Goal: Task Accomplishment & Management: Complete application form

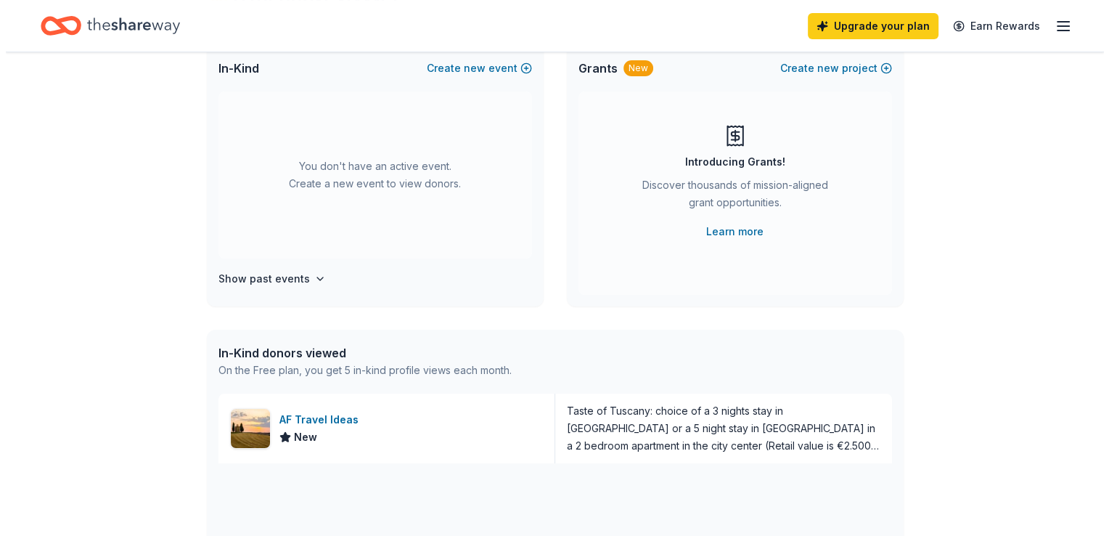
scroll to position [105, 0]
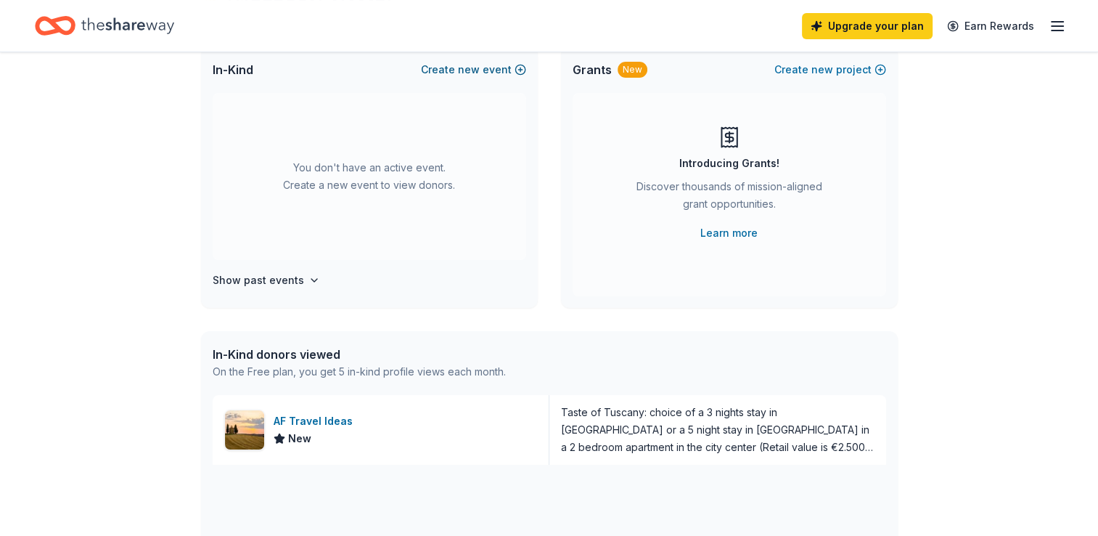
click at [472, 70] on span "new" at bounding box center [469, 69] width 22 height 17
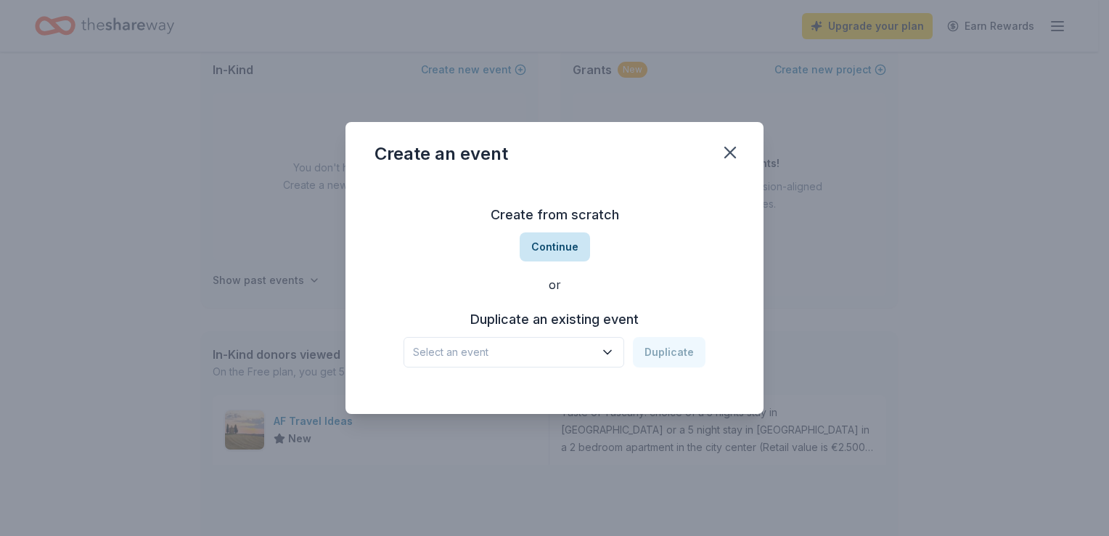
click at [569, 241] on button "Continue" at bounding box center [555, 246] width 70 height 29
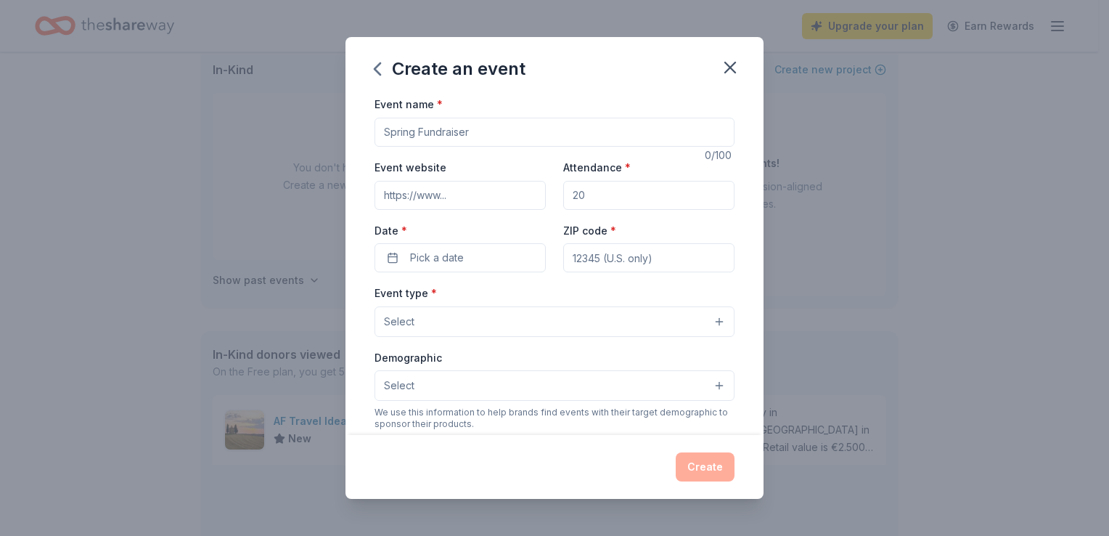
click at [658, 139] on input "Event name *" at bounding box center [555, 132] width 360 height 29
click at [713, 126] on input "DVAP STAND UP AGAINST DOMESTIC VIOLENCE AND ABUSE COMEDY DINNER SHOW: A Night o…" at bounding box center [555, 132] width 360 height 29
click at [718, 131] on input "DVAP STAND UP AGAINST DOMESTIC VIOEDY DINNER SHOW: A Night of Laughter and Impa…" at bounding box center [555, 132] width 360 height 29
click at [687, 127] on input "DVAP STAND UP AGAINST DOht of Laughter and Impact" at bounding box center [555, 132] width 360 height 29
type input "D"
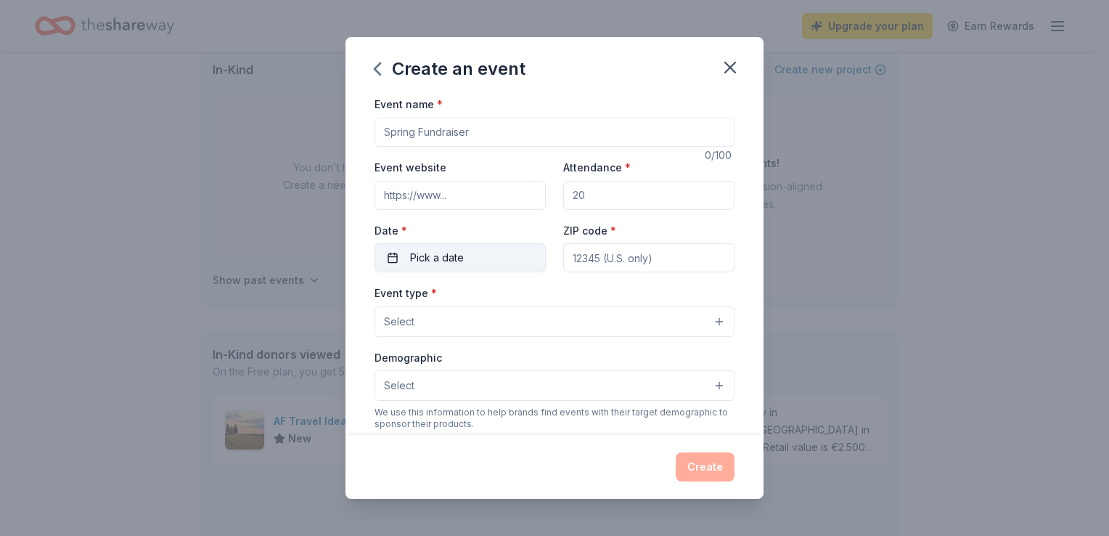
click at [494, 263] on button "Pick a date" at bounding box center [460, 257] width 171 height 29
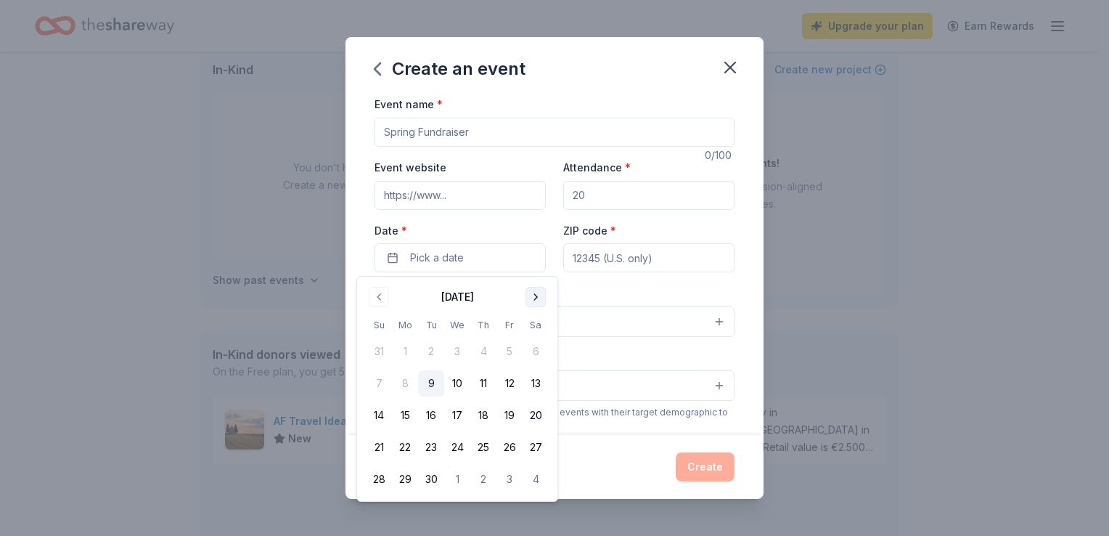
click at [534, 301] on button "Go to next month" at bounding box center [535, 297] width 20 height 20
click at [486, 446] on button "23" at bounding box center [483, 447] width 26 height 26
click at [648, 251] on input "ZIP code *" at bounding box center [648, 257] width 171 height 29
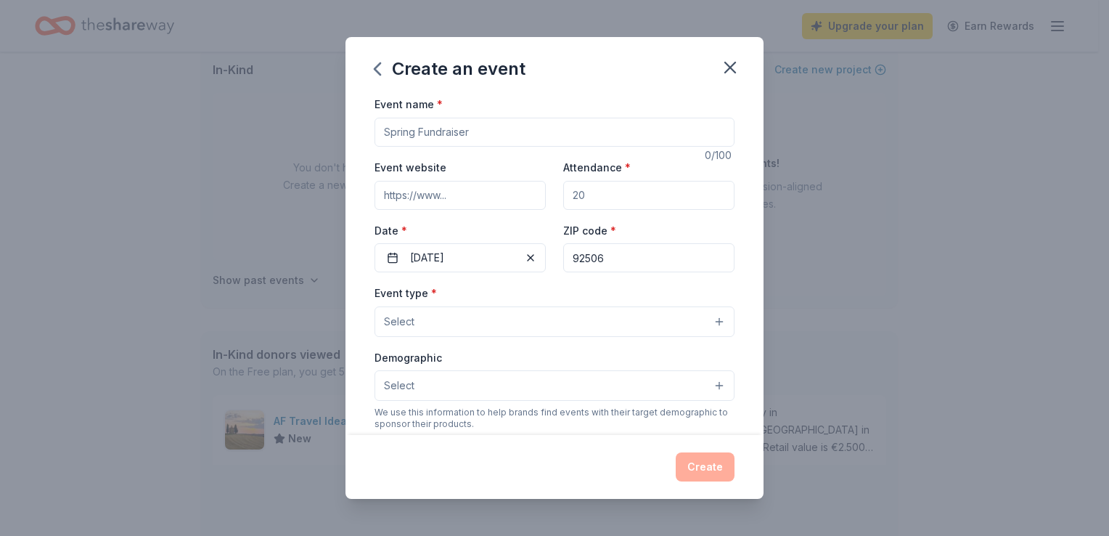
type input "92506"
click at [470, 335] on button "Select" at bounding box center [555, 321] width 360 height 30
click at [617, 189] on div "Event name * 0 /100 Event website Attendance * Date * 10/23/2025 ZIP code * 925…" at bounding box center [555, 430] width 360 height 671
click at [615, 192] on input "Attendance *" at bounding box center [648, 195] width 171 height 29
type input "100"
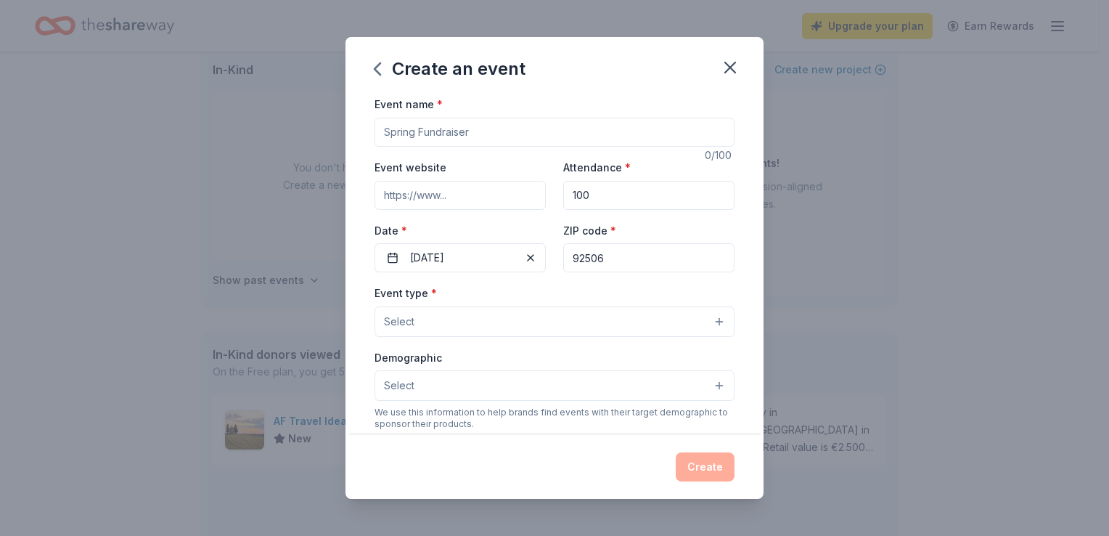
click at [626, 128] on input "Event name *" at bounding box center [555, 132] width 360 height 29
type input "Domestic Violence and Abuse Protection 3rd Annual Fundraiser Mixer"
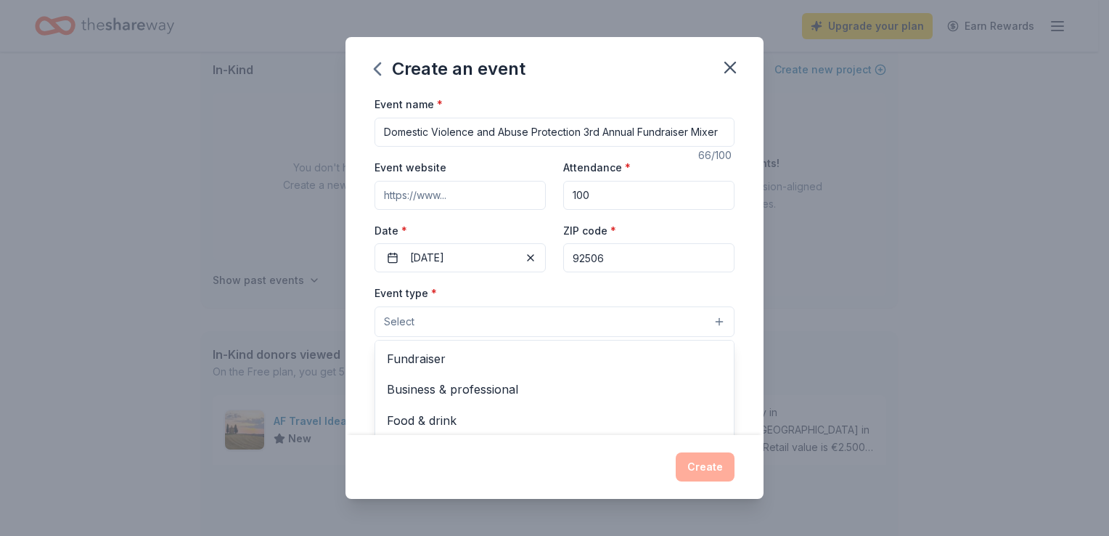
click at [705, 324] on button "Select" at bounding box center [555, 321] width 360 height 30
click at [650, 427] on span "Food & drink" at bounding box center [554, 420] width 335 height 19
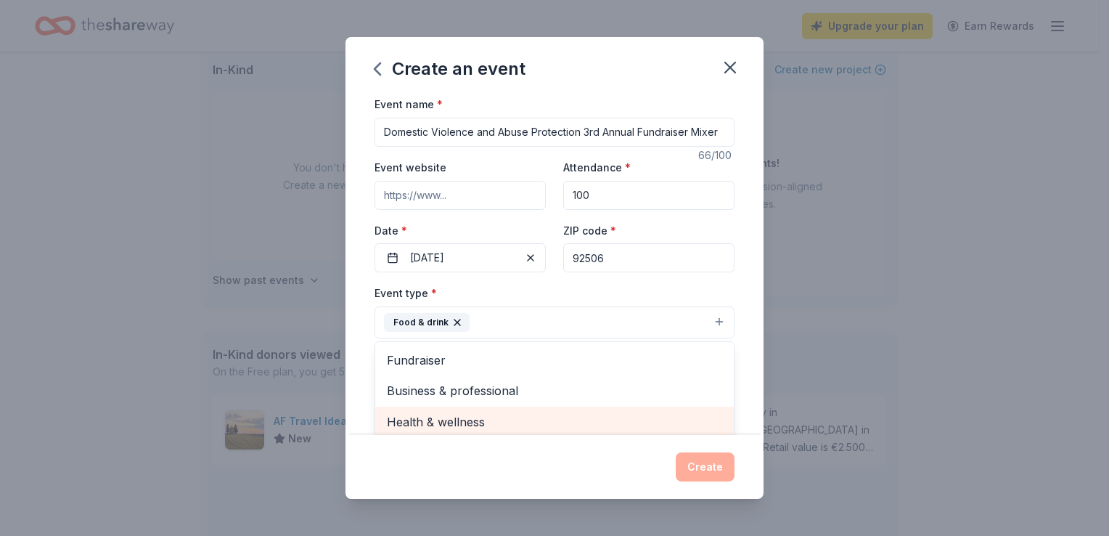
scroll to position [1, 0]
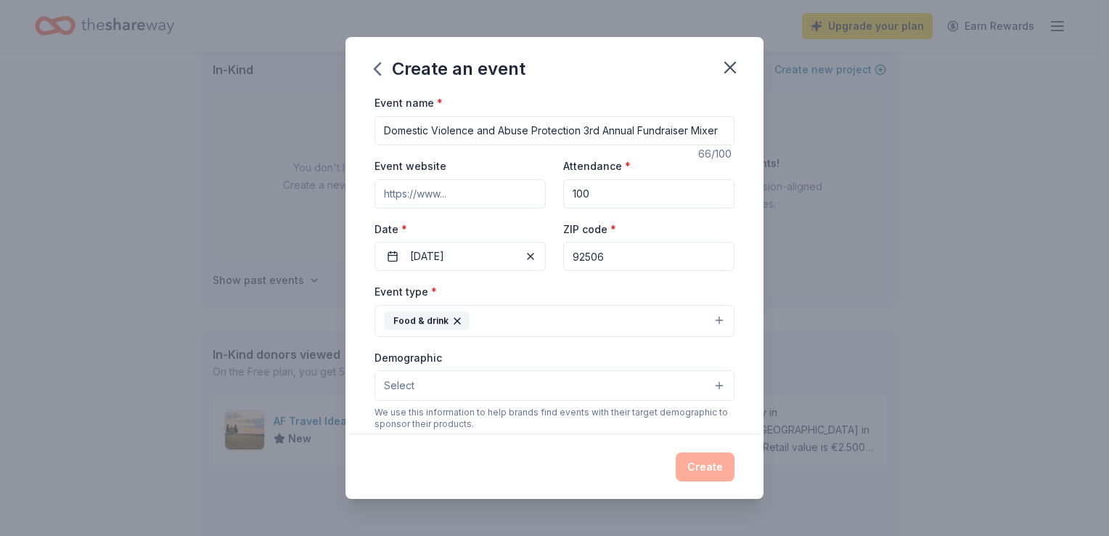
click at [705, 320] on button "Food & drink" at bounding box center [555, 321] width 360 height 32
click at [649, 327] on button "Food & drink" at bounding box center [555, 321] width 360 height 32
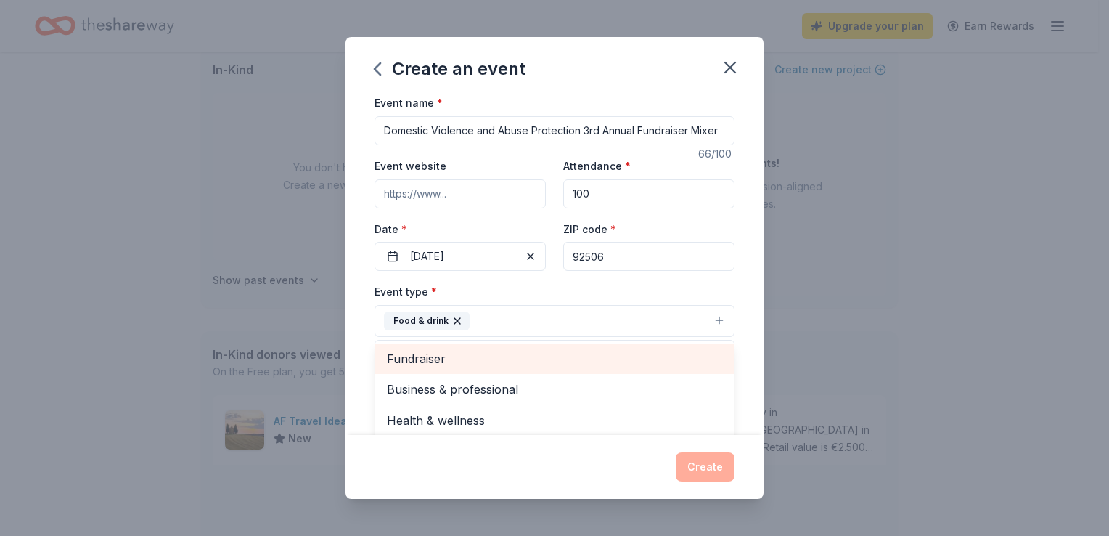
click at [636, 354] on span "Fundraiser" at bounding box center [554, 358] width 335 height 19
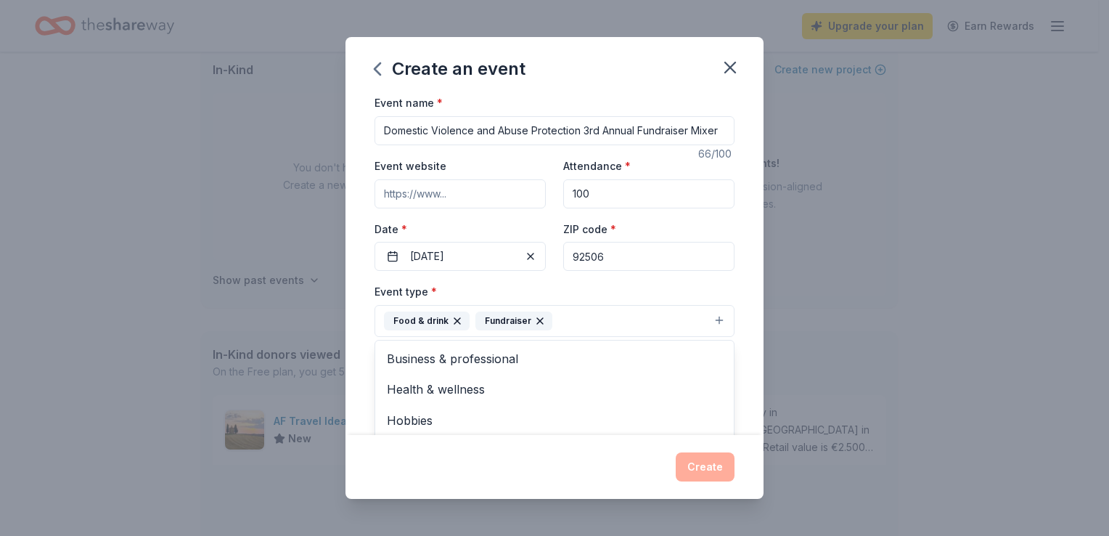
click at [826, 346] on div "Create an event Event name * Domestic Violence and Abuse Protection 3rd Annual …" at bounding box center [554, 268] width 1109 height 536
click at [709, 390] on button "Select" at bounding box center [555, 385] width 360 height 30
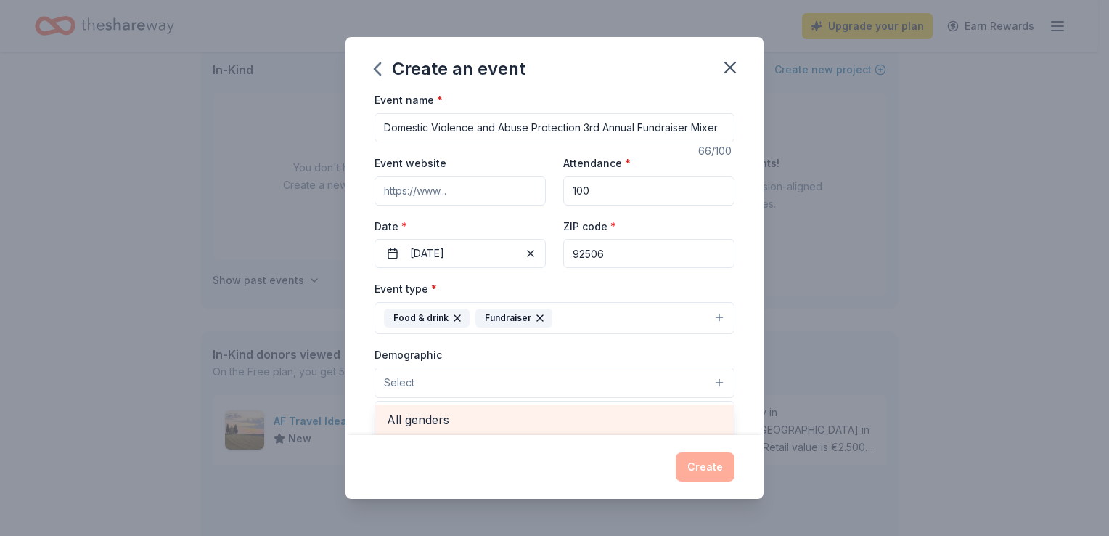
click at [669, 425] on span "All genders" at bounding box center [554, 419] width 335 height 19
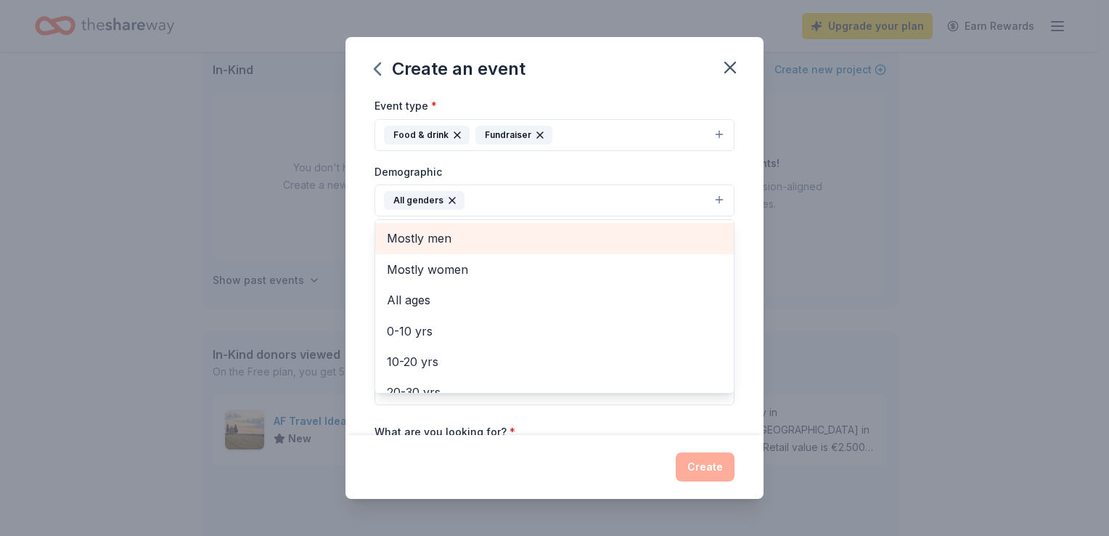
scroll to position [191, 0]
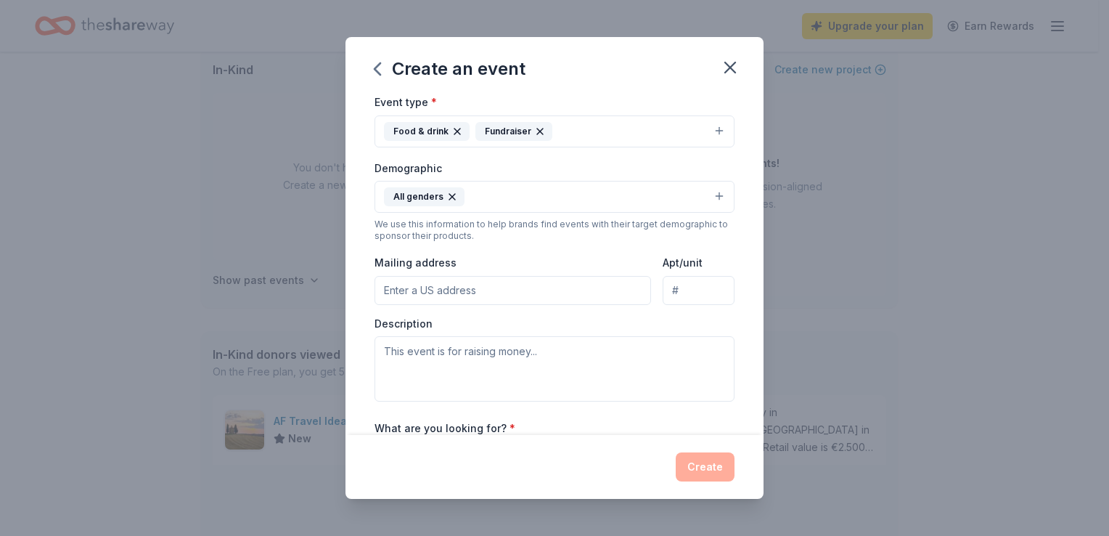
click at [615, 187] on button "All genders" at bounding box center [555, 197] width 360 height 32
click at [552, 296] on input "Mailing address" at bounding box center [513, 290] width 277 height 29
type input "3900 Orange St, Riverside, CA, USA"
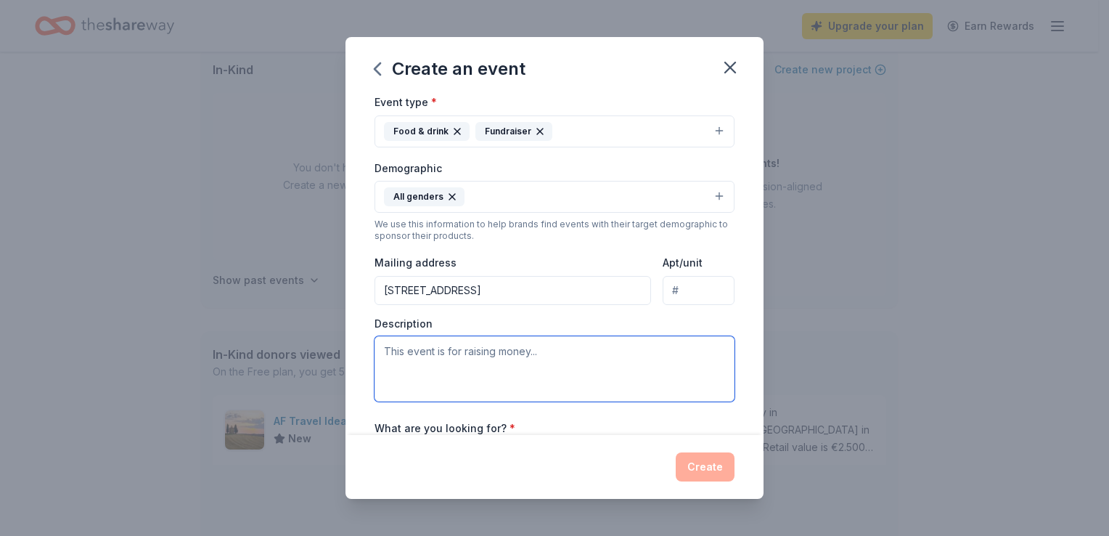
click at [545, 361] on textarea at bounding box center [555, 368] width 360 height 65
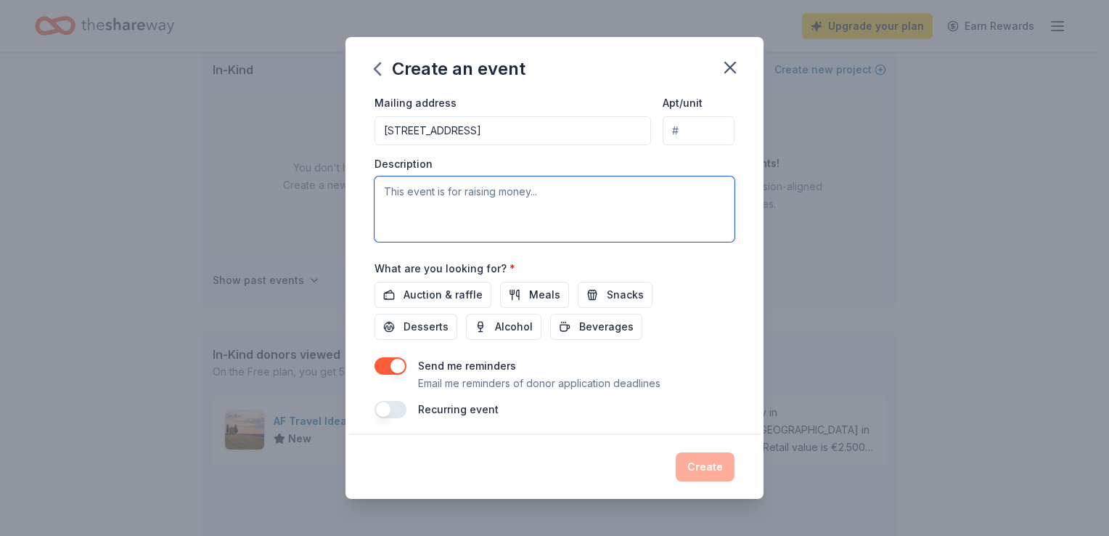
scroll to position [351, 0]
paste textarea "We are thrilled to announce DVAP’s 3rd Annual Fundraiser Mixer—taking place on …"
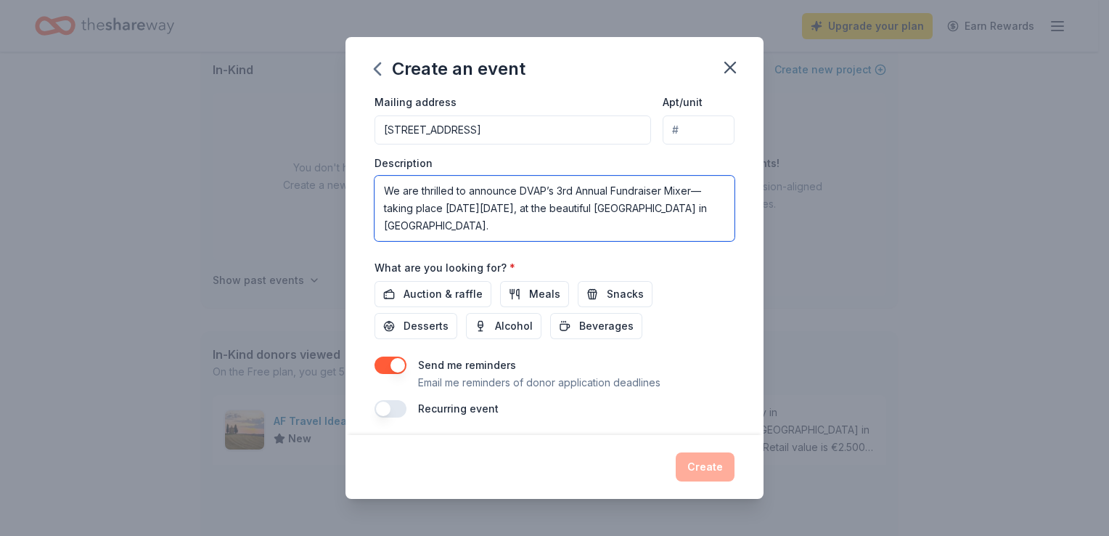
scroll to position [61, 0]
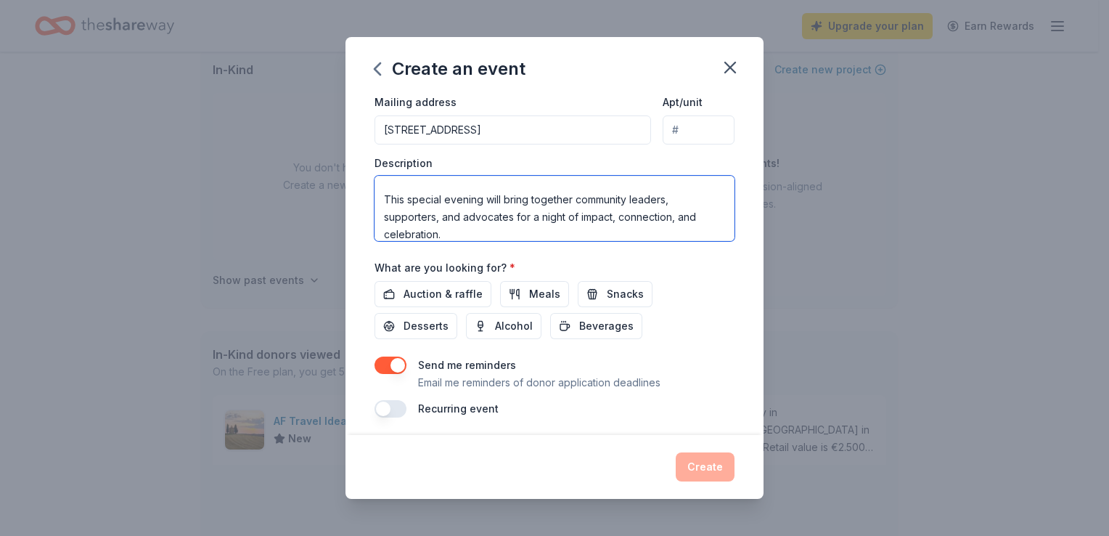
paste textarea "This event is raising vital funds to provide lifesaving protection and support …"
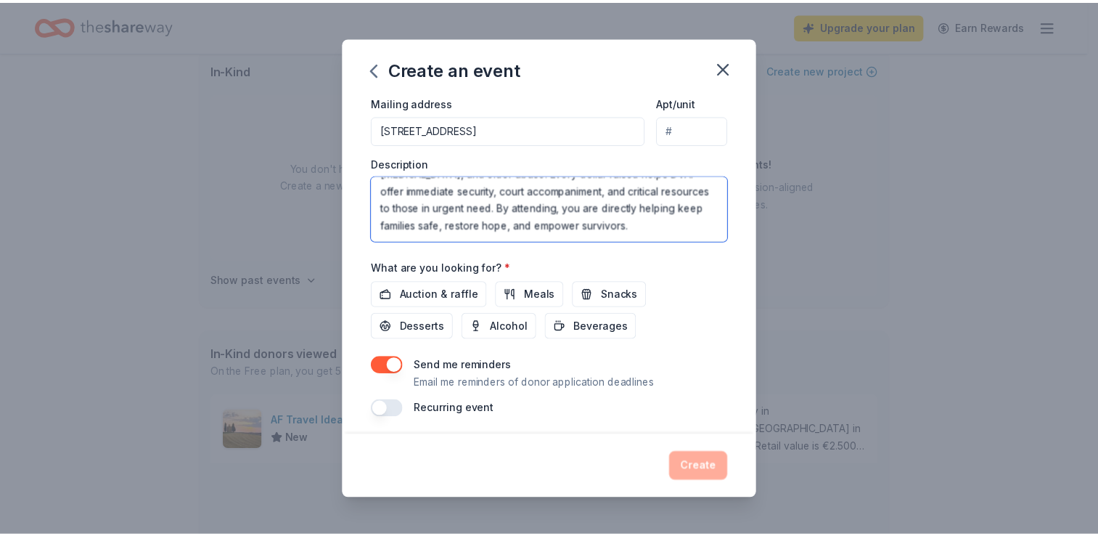
scroll to position [356, 0]
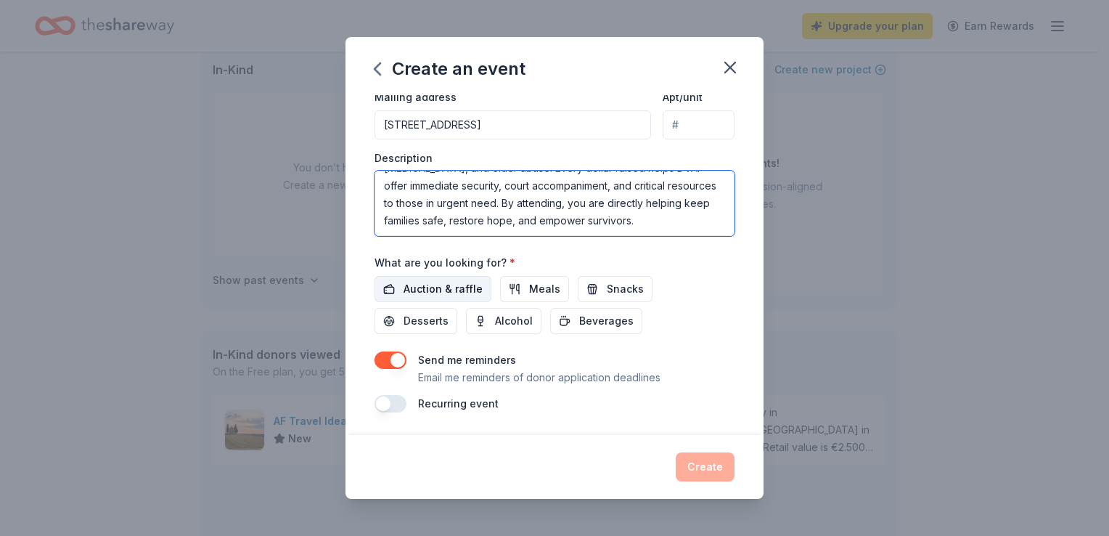
type textarea "We are thrilled to announce DVAP’s 3rd Annual Fundraiser Mixer—taking place [DA…"
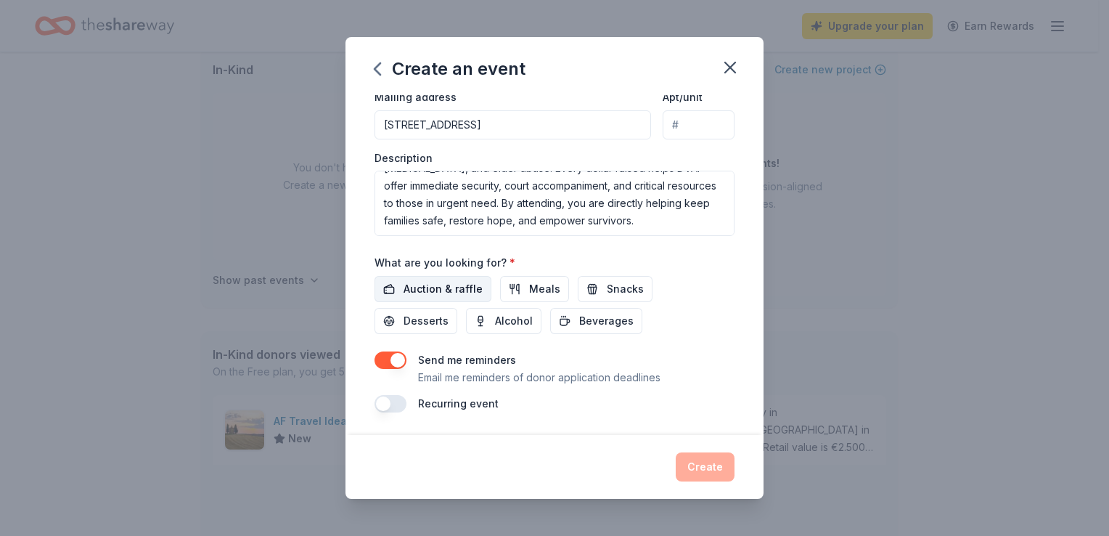
click at [430, 292] on span "Auction & raffle" at bounding box center [443, 288] width 79 height 17
click at [709, 469] on button "Create" at bounding box center [705, 466] width 59 height 29
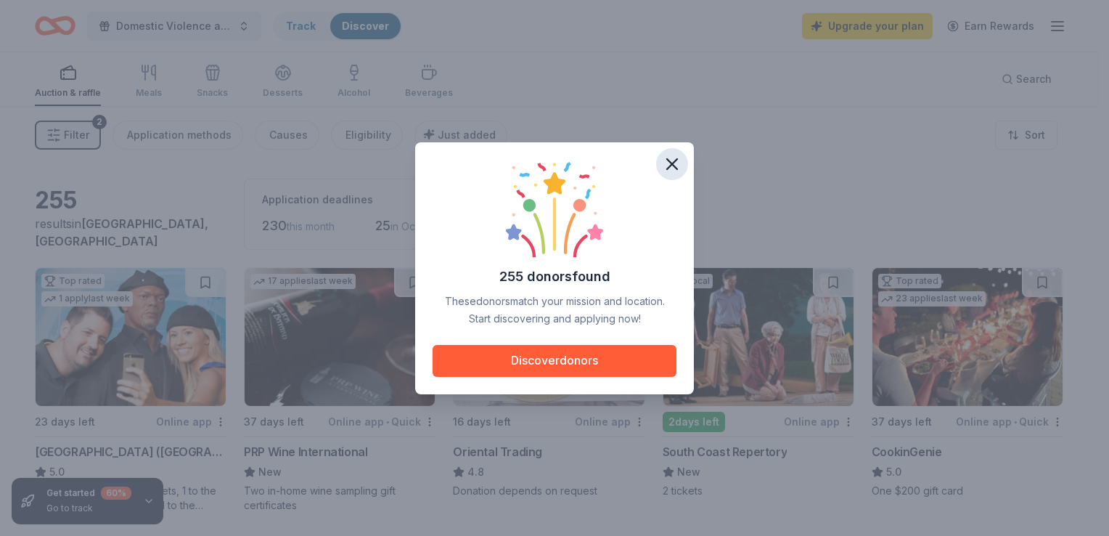
click at [671, 164] on icon "button" at bounding box center [672, 164] width 10 height 10
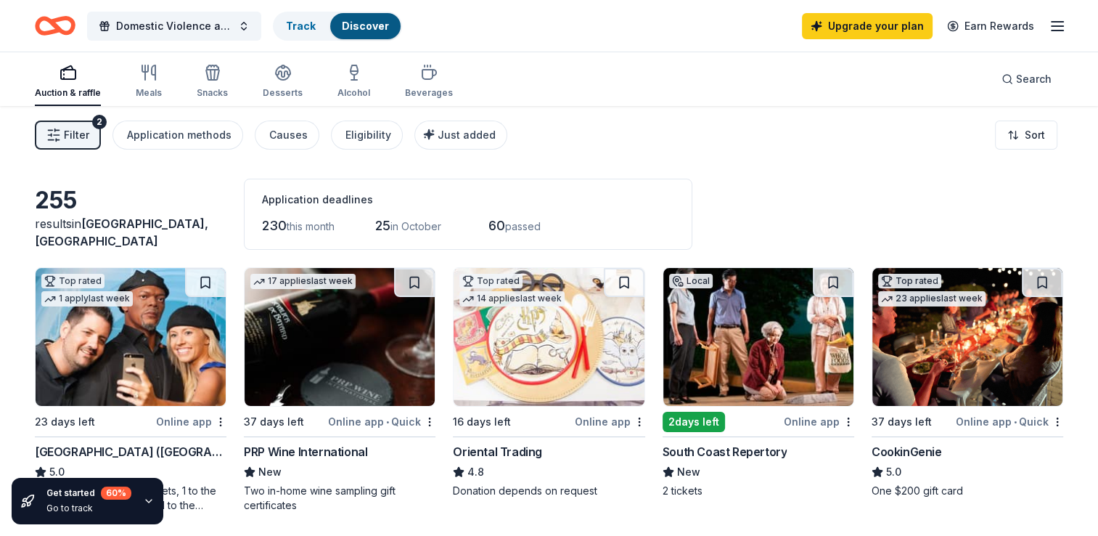
click at [967, 375] on img at bounding box center [967, 337] width 190 height 138
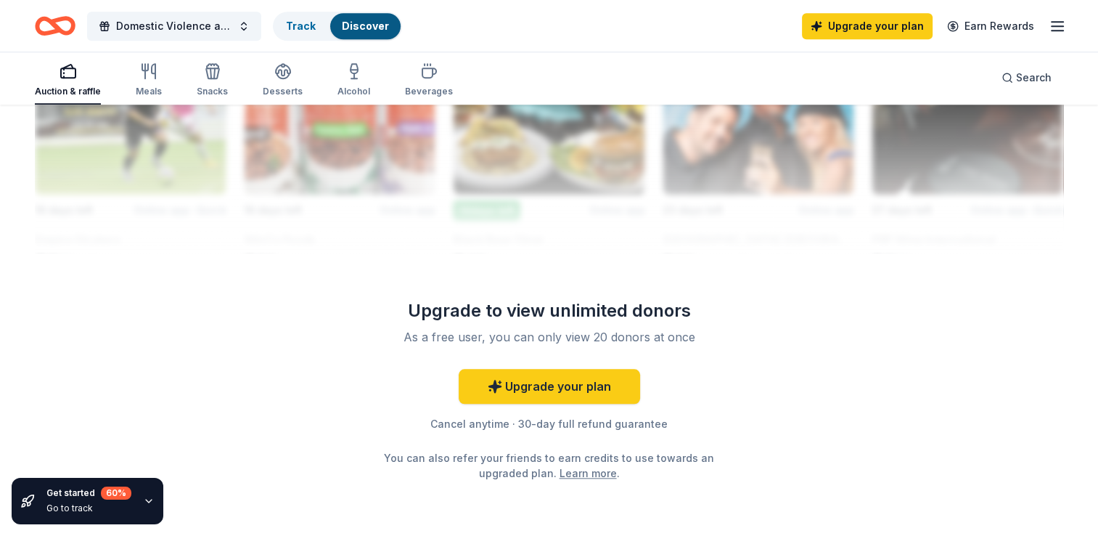
scroll to position [1367, 0]
click at [598, 395] on link "Upgrade your plan" at bounding box center [549, 386] width 181 height 35
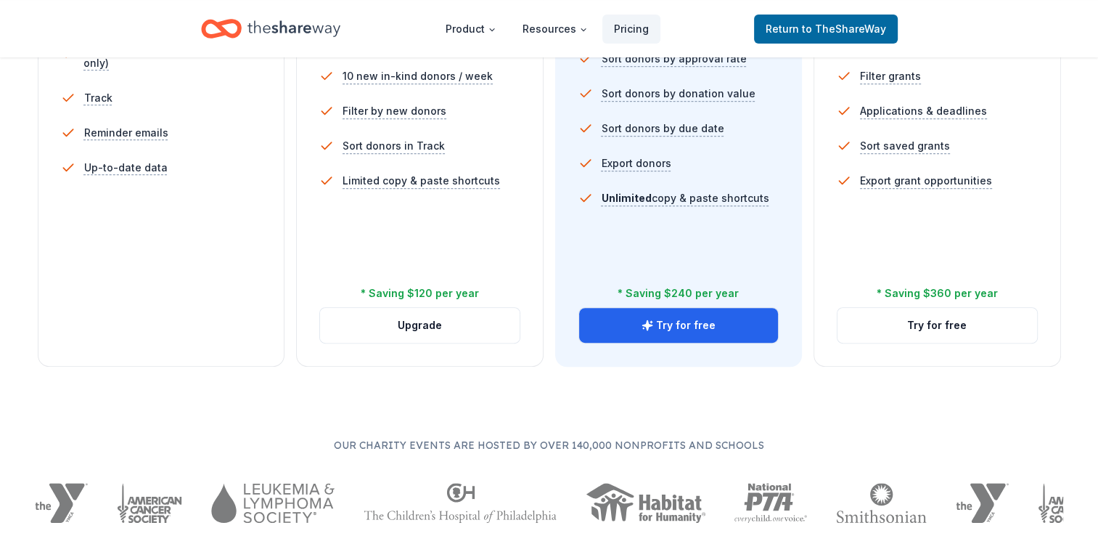
scroll to position [541, 0]
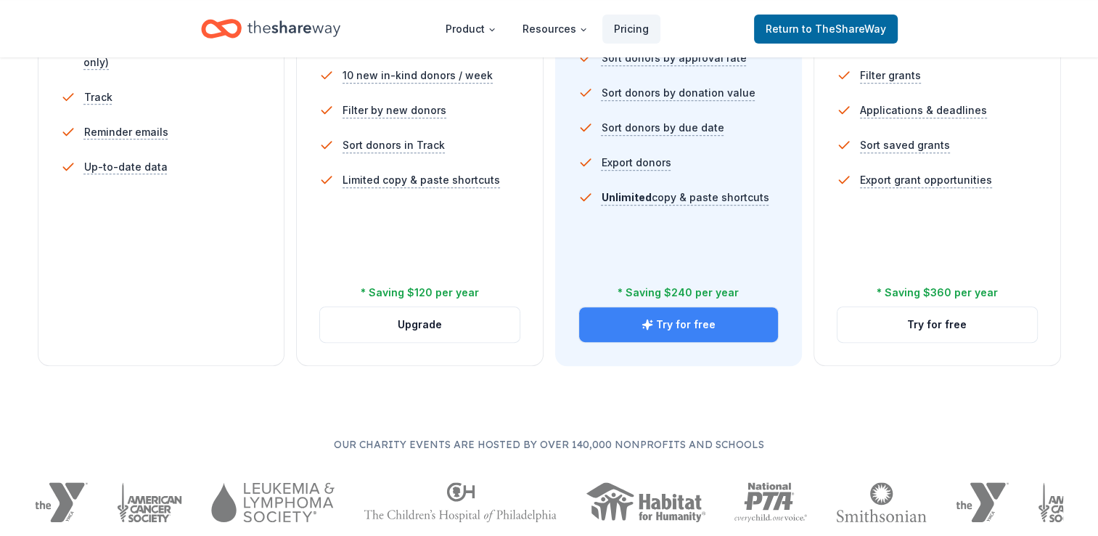
click at [706, 327] on button "Try for free" at bounding box center [679, 324] width 200 height 35
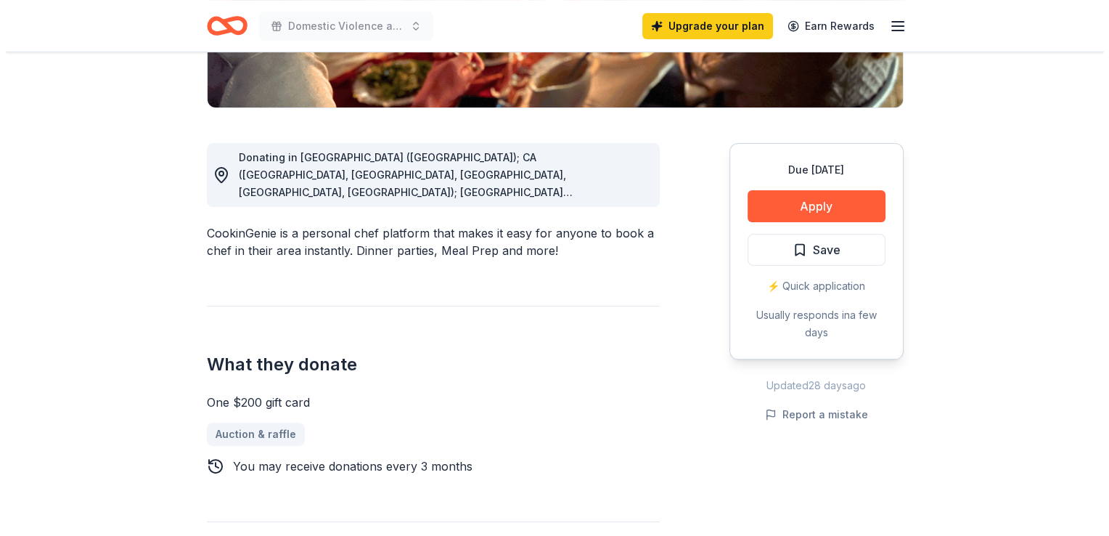
scroll to position [332, 0]
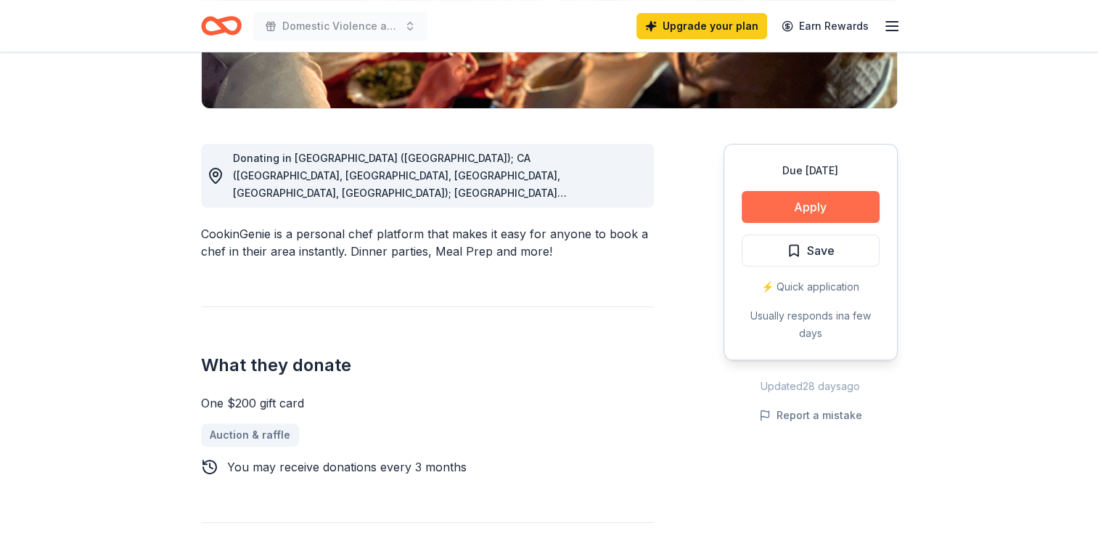
click at [864, 203] on button "Apply" at bounding box center [811, 207] width 138 height 32
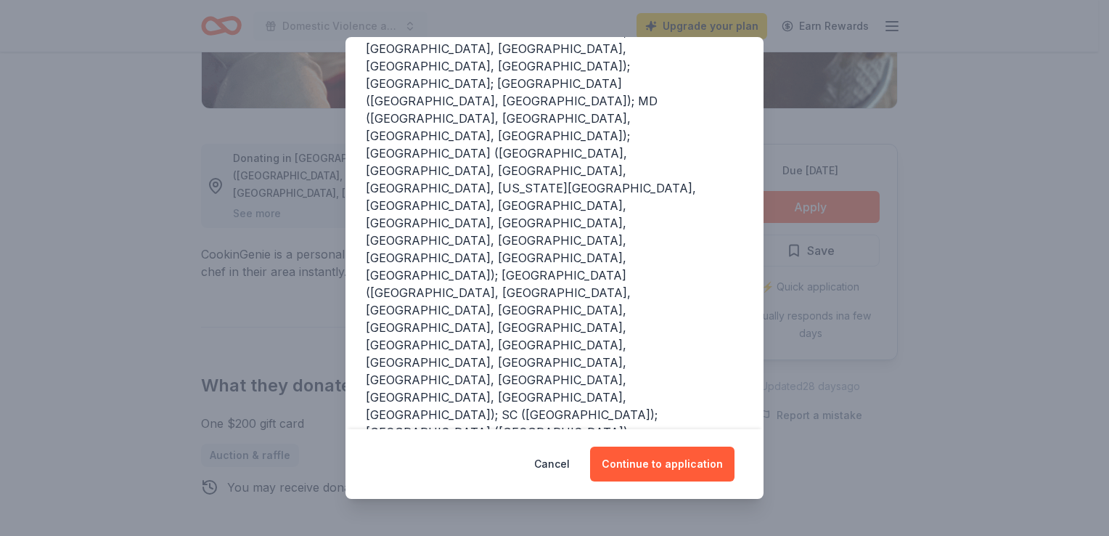
scroll to position [274, 0]
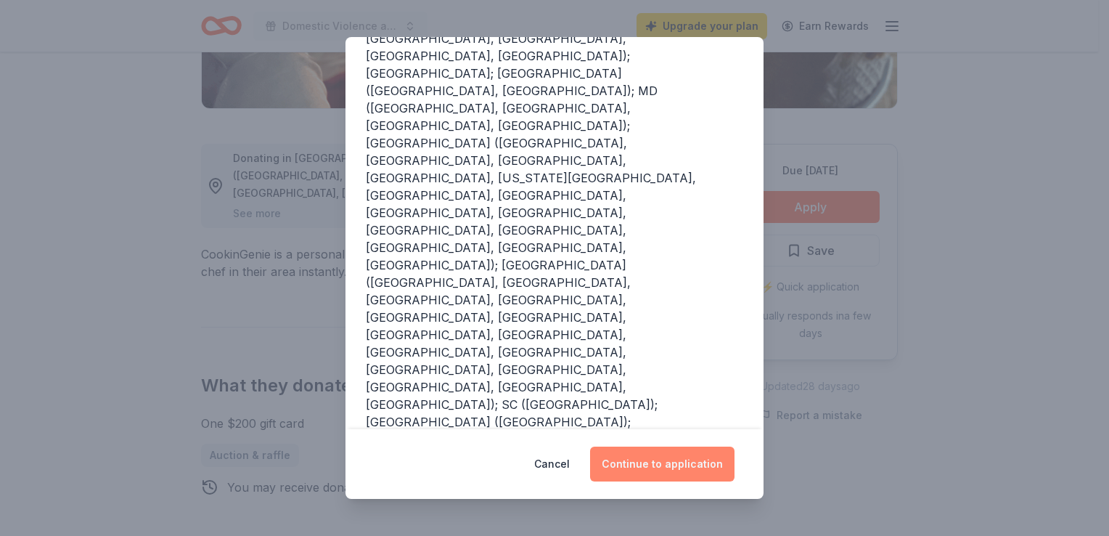
click at [688, 465] on button "Continue to application" at bounding box center [662, 463] width 144 height 35
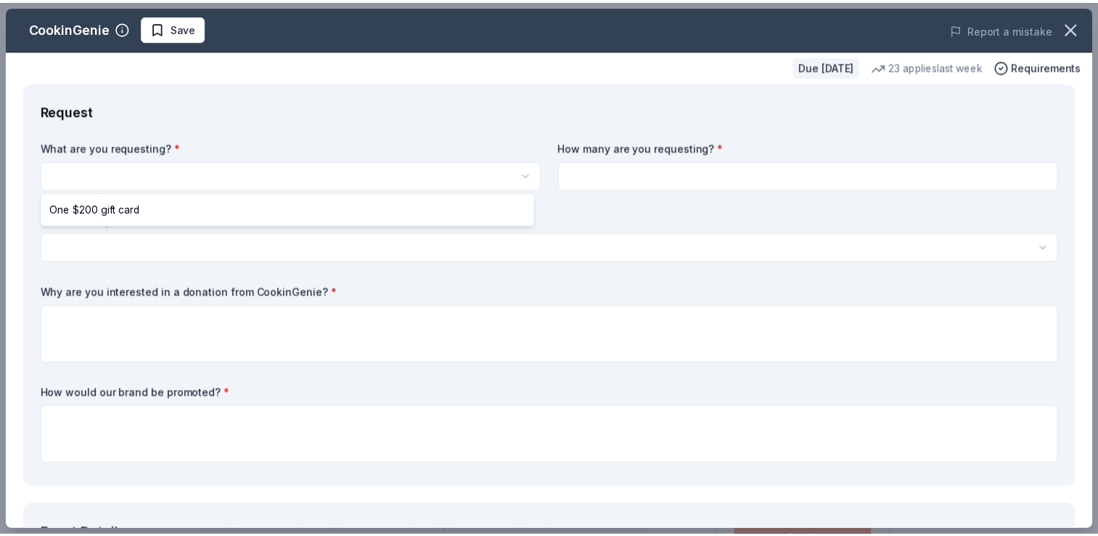
scroll to position [0, 0]
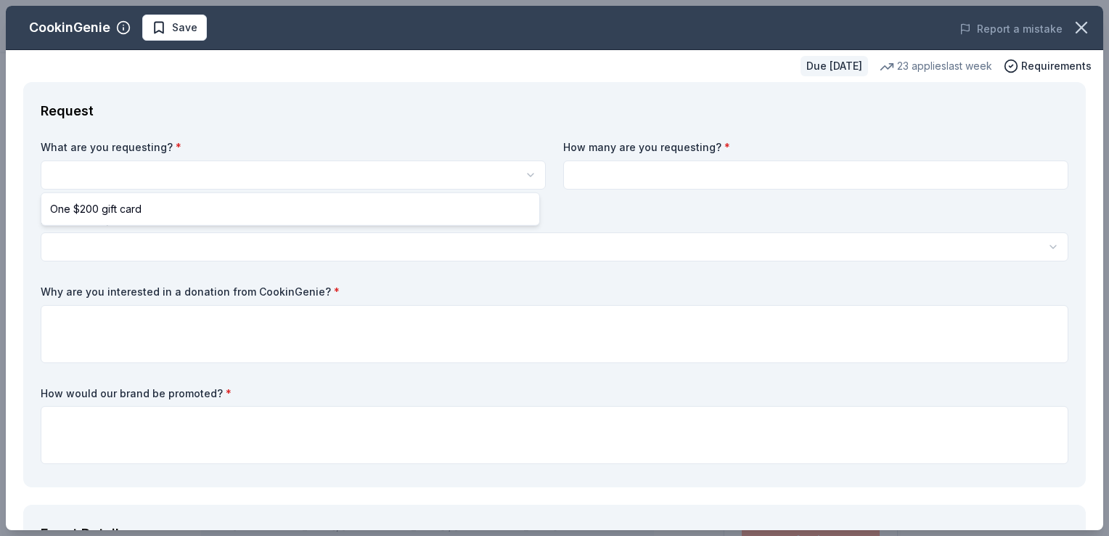
click at [366, 184] on html "Domestic Violence and Abuse Protection 3rd Annual Fundraiser Mixer Save Apply D…" at bounding box center [554, 268] width 1109 height 536
select select "One $200 gift card"
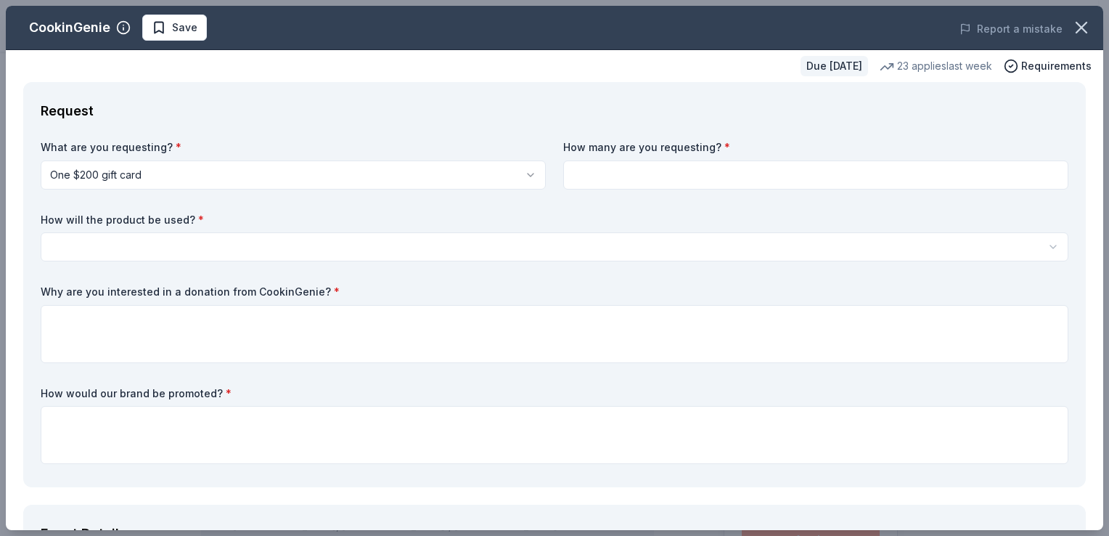
click at [618, 176] on input at bounding box center [815, 174] width 505 height 29
type input "1"
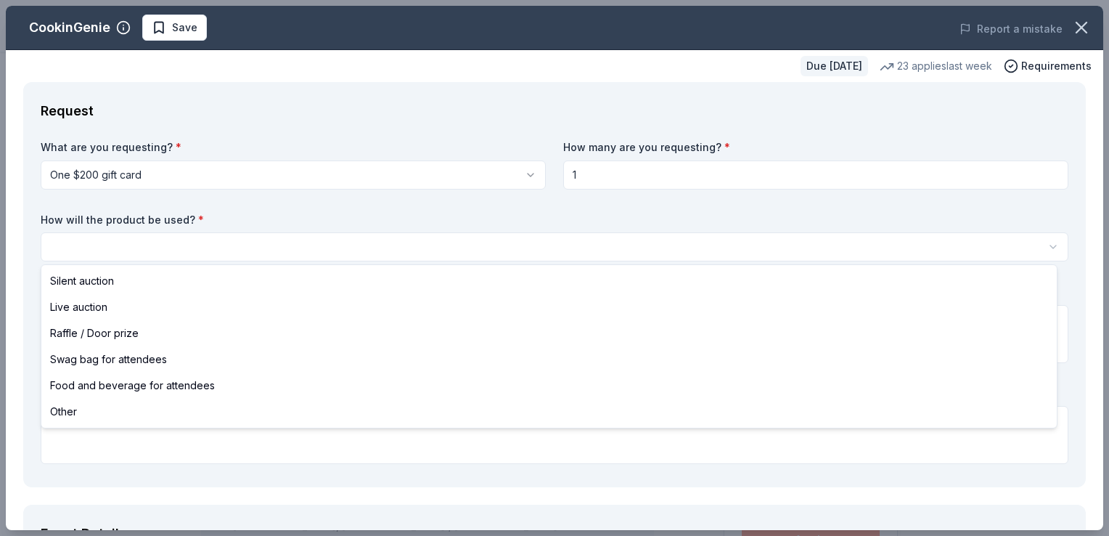
click at [511, 249] on html "Domestic Violence and Abuse Protection 3rd Annual Fundraiser Mixer Save Apply D…" at bounding box center [554, 268] width 1109 height 536
select select "raffleDoorPrize"
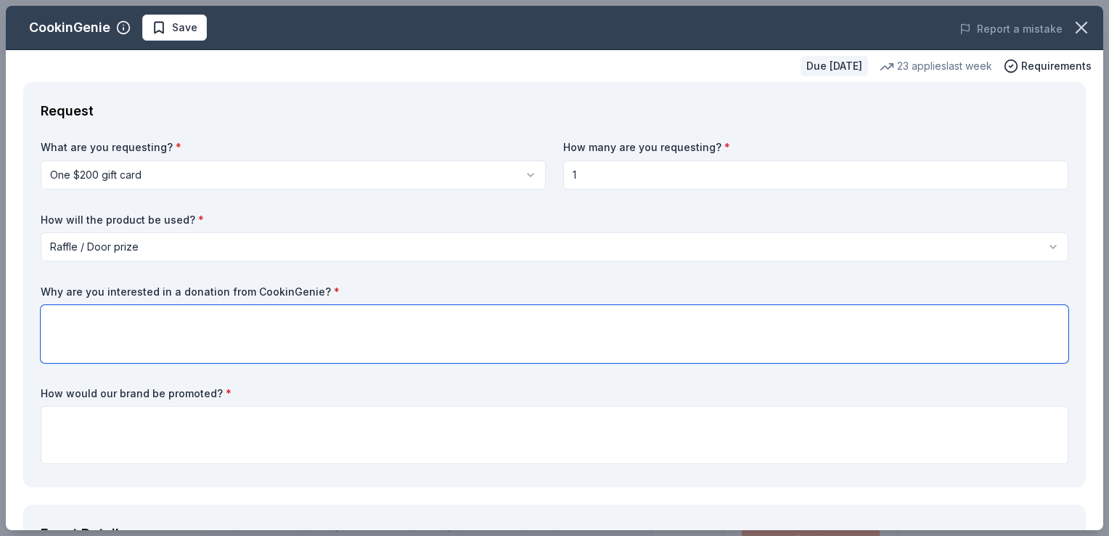
click at [418, 334] on textarea at bounding box center [555, 334] width 1028 height 58
drag, startPoint x: 323, startPoint y: 293, endPoint x: 296, endPoint y: 286, distance: 27.8
click at [296, 286] on label "Why are you interested in a donation from CookinGenie? *" at bounding box center [555, 292] width 1028 height 15
click at [303, 292] on label "Why are you interested in a donation from CookinGenie? *" at bounding box center [555, 292] width 1028 height 15
click at [379, 277] on div "What are you requesting? * One $200 gift card One $200 gift card How many are y…" at bounding box center [555, 305] width 1028 height 330
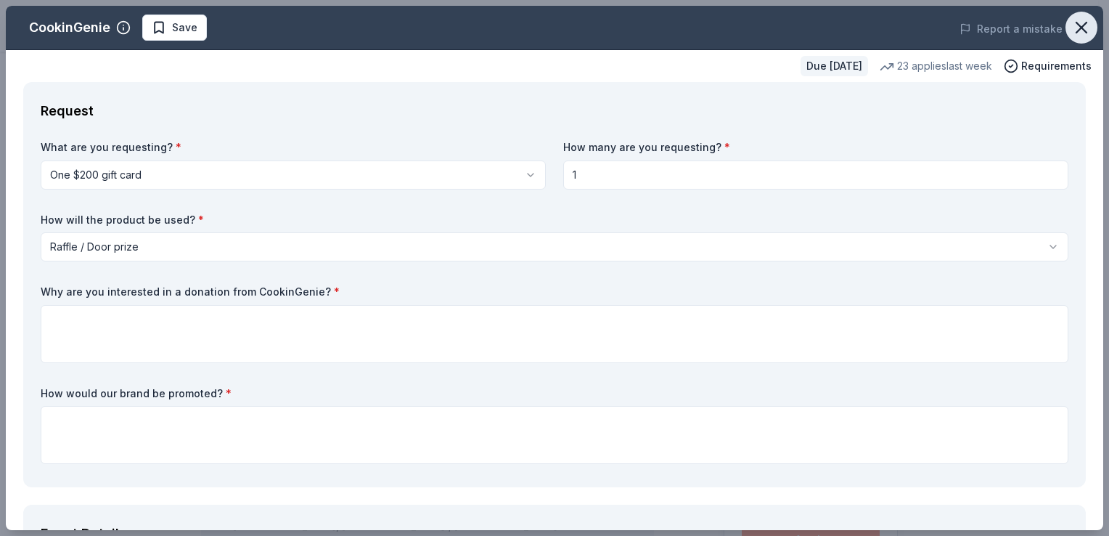
click at [1071, 29] on icon "button" at bounding box center [1081, 27] width 20 height 20
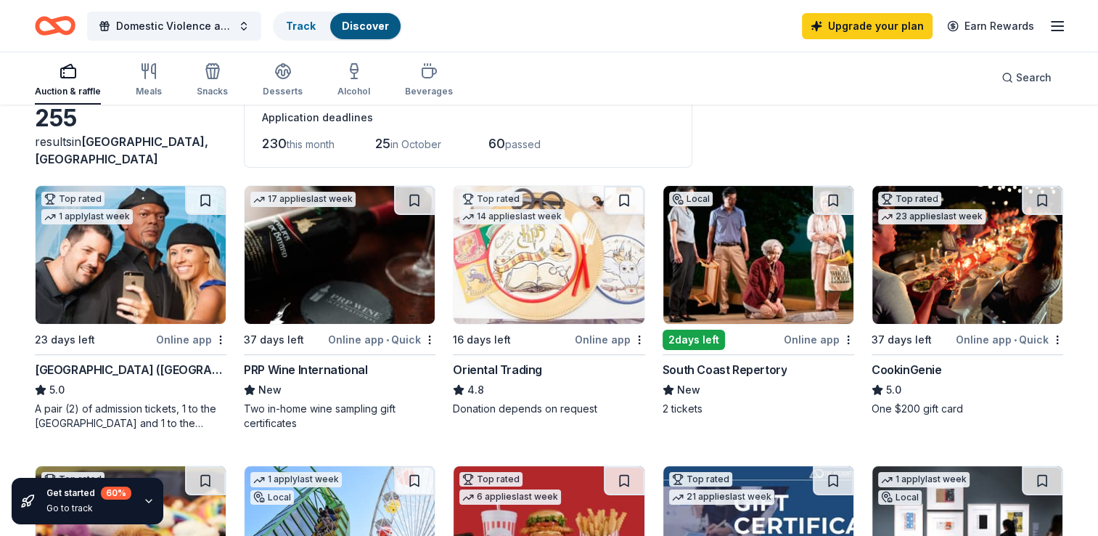
scroll to position [110, 0]
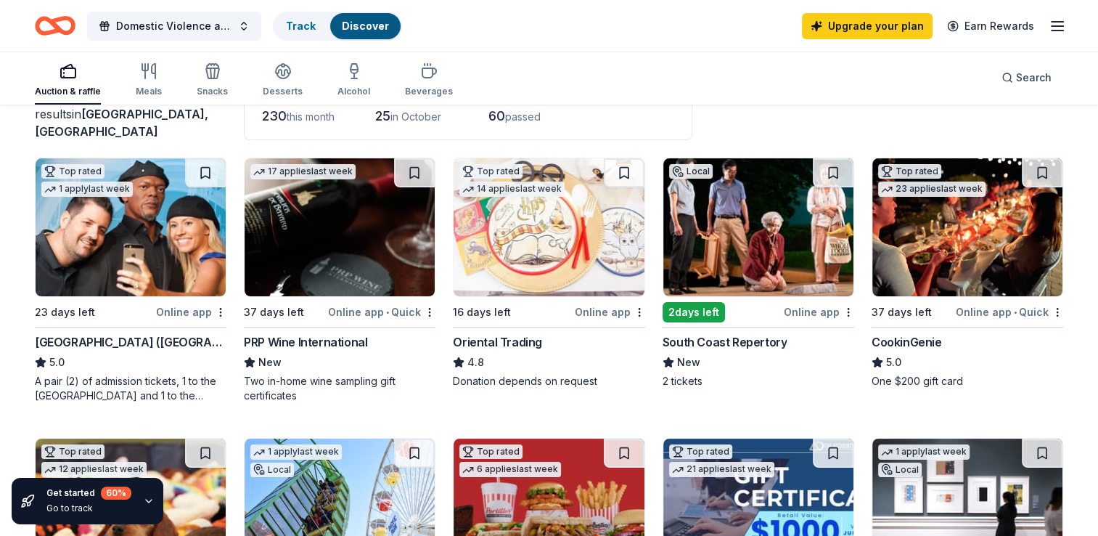
click at [576, 257] on img at bounding box center [549, 227] width 190 height 138
click at [791, 271] on img at bounding box center [758, 227] width 190 height 138
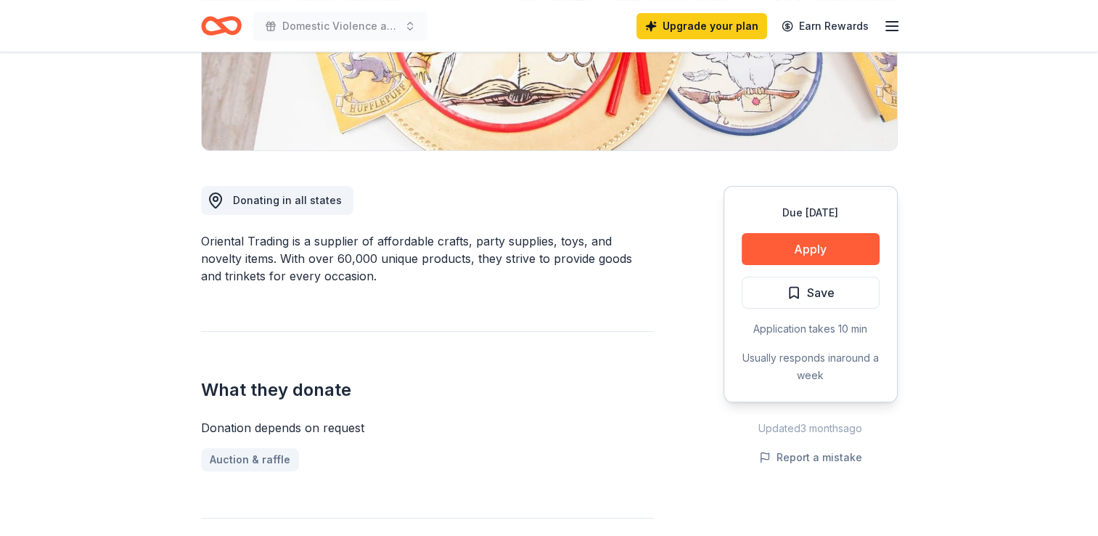
scroll to position [291, 0]
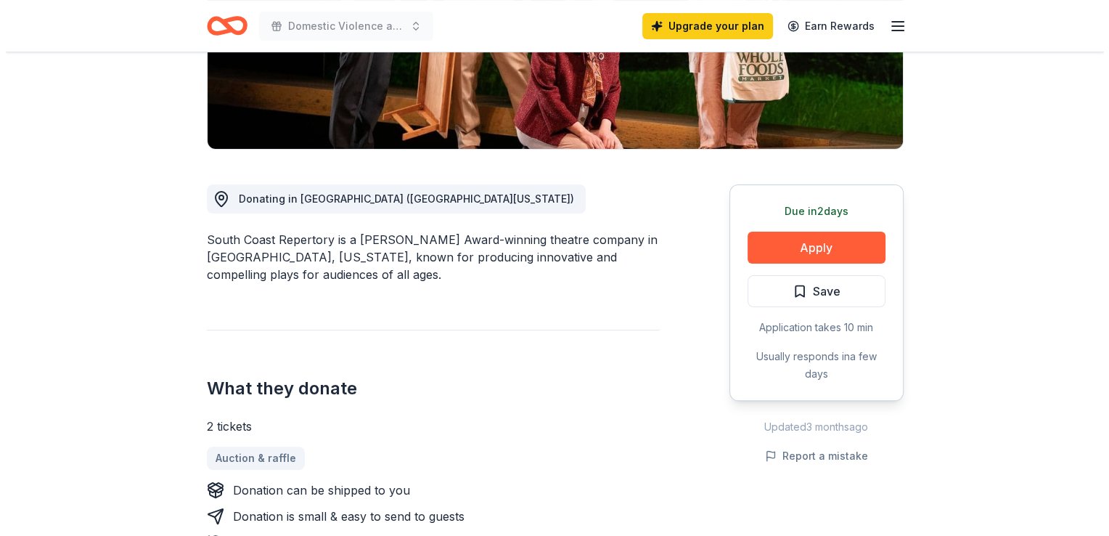
scroll to position [282, 0]
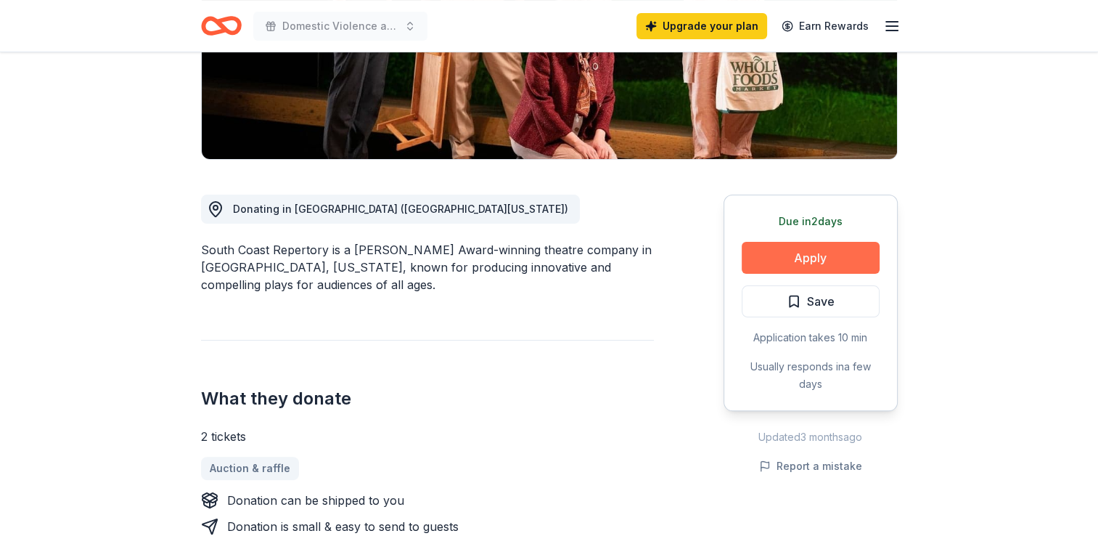
click at [839, 258] on button "Apply" at bounding box center [811, 258] width 138 height 32
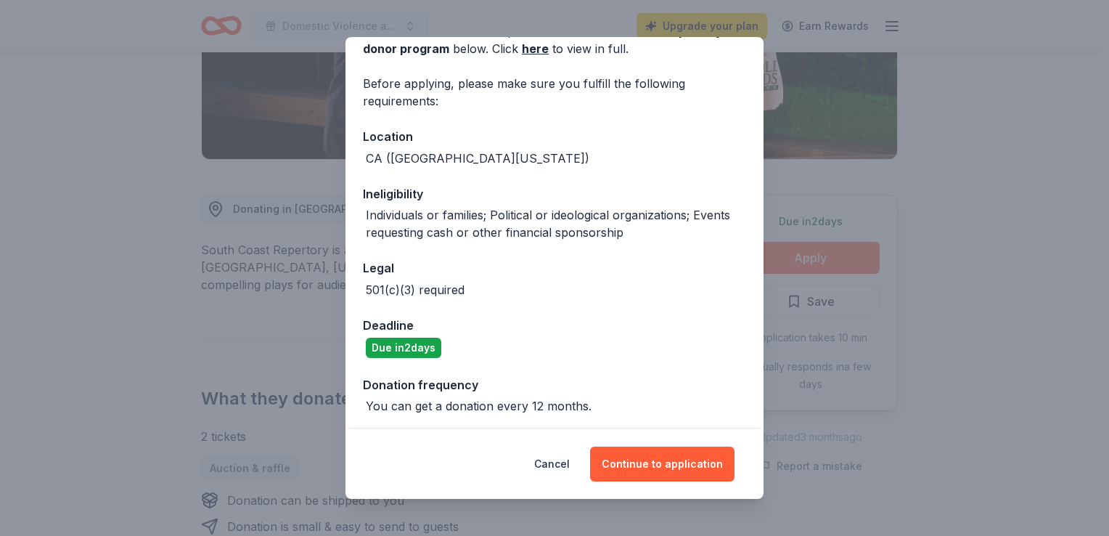
scroll to position [87, 0]
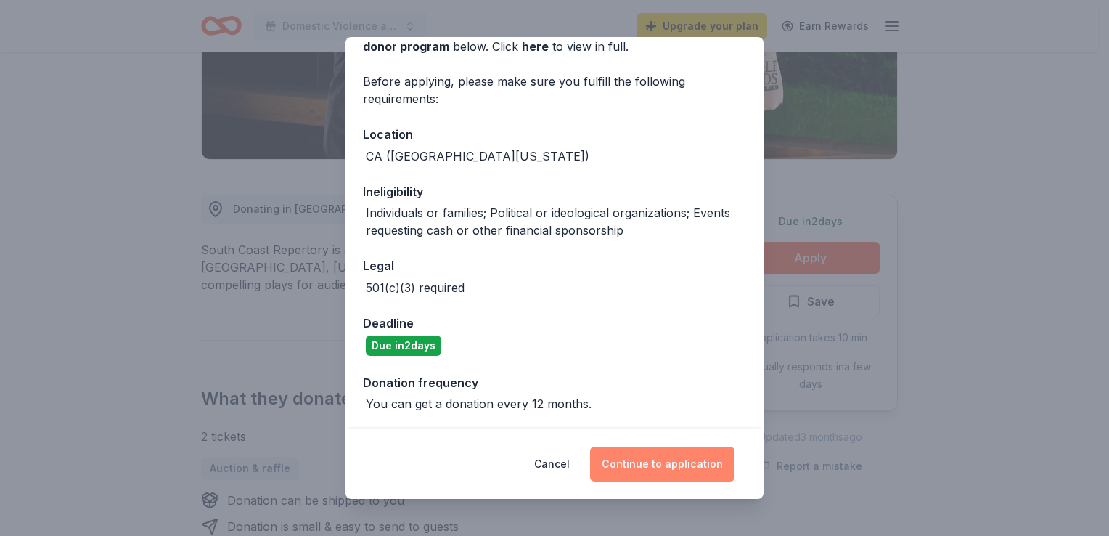
click at [674, 464] on button "Continue to application" at bounding box center [662, 463] width 144 height 35
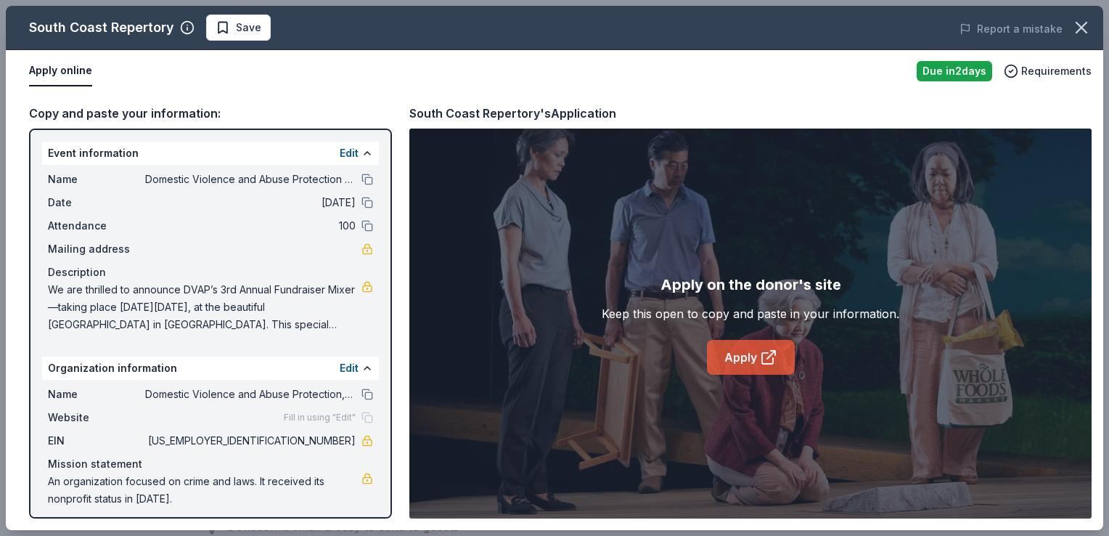
click at [742, 352] on link "Apply" at bounding box center [751, 357] width 88 height 35
